Goal: Use online tool/utility: Use online tool/utility

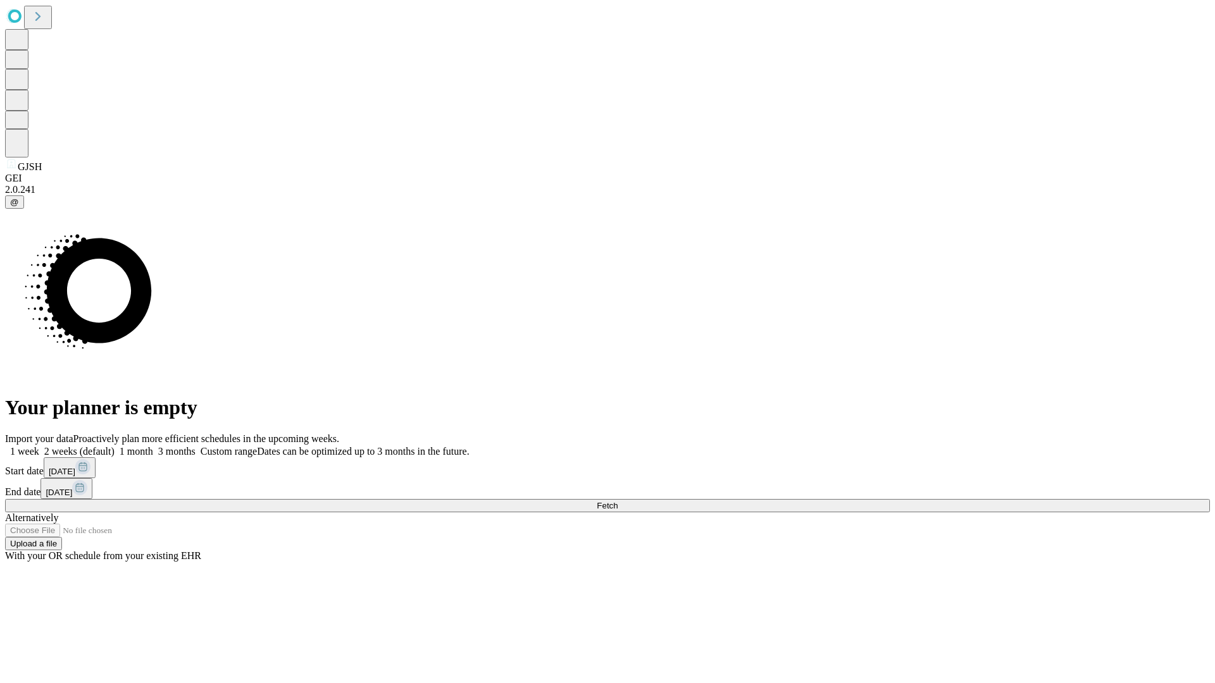
click at [618, 501] on span "Fetch" at bounding box center [607, 505] width 21 height 9
